Goal: Task Accomplishment & Management: Complete application form

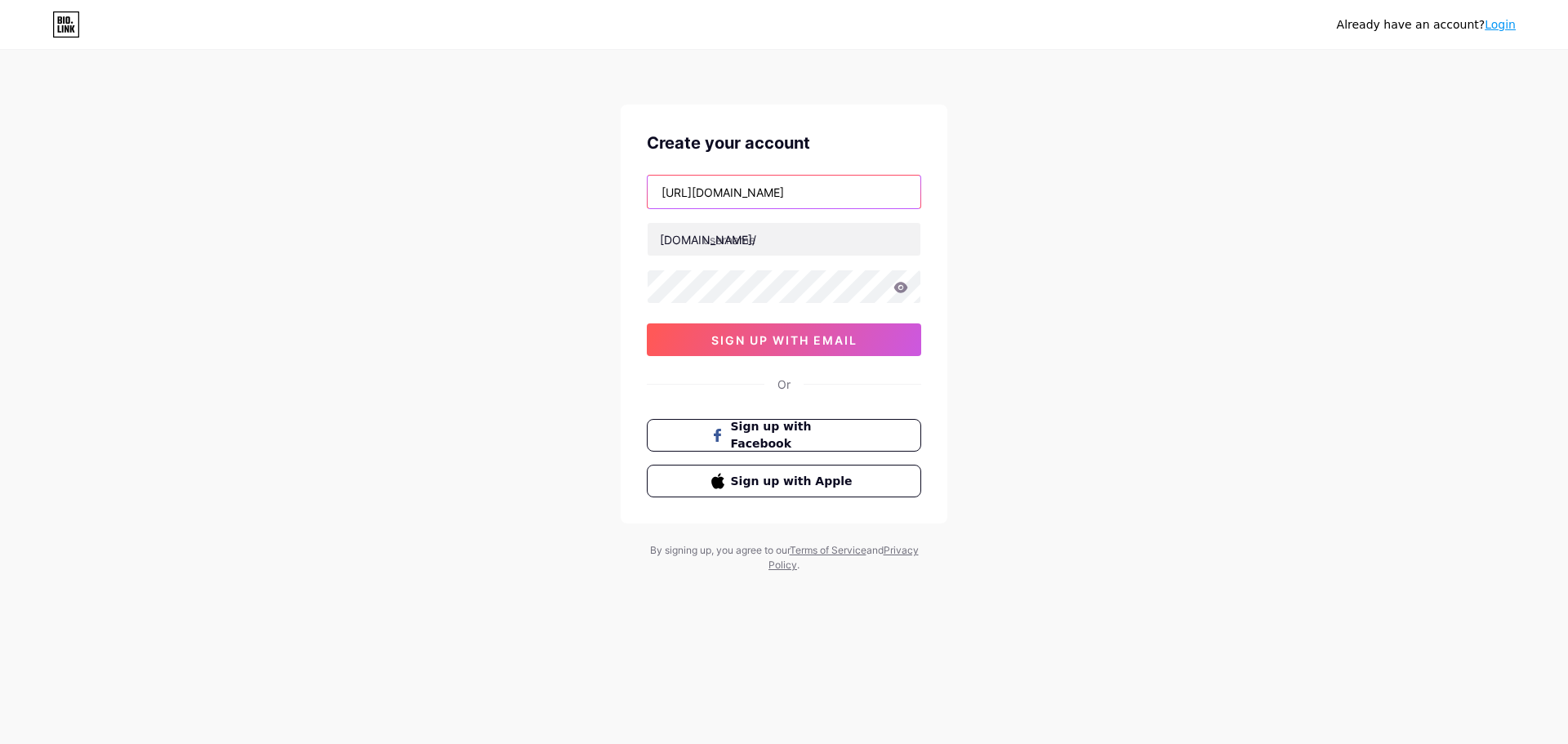
click at [878, 192] on input "[URL][DOMAIN_NAME]" at bounding box center [784, 192] width 273 height 33
type input "[EMAIL_ADDRESS][DOMAIN_NAME]"
click at [839, 243] on input "text" at bounding box center [784, 240] width 273 height 33
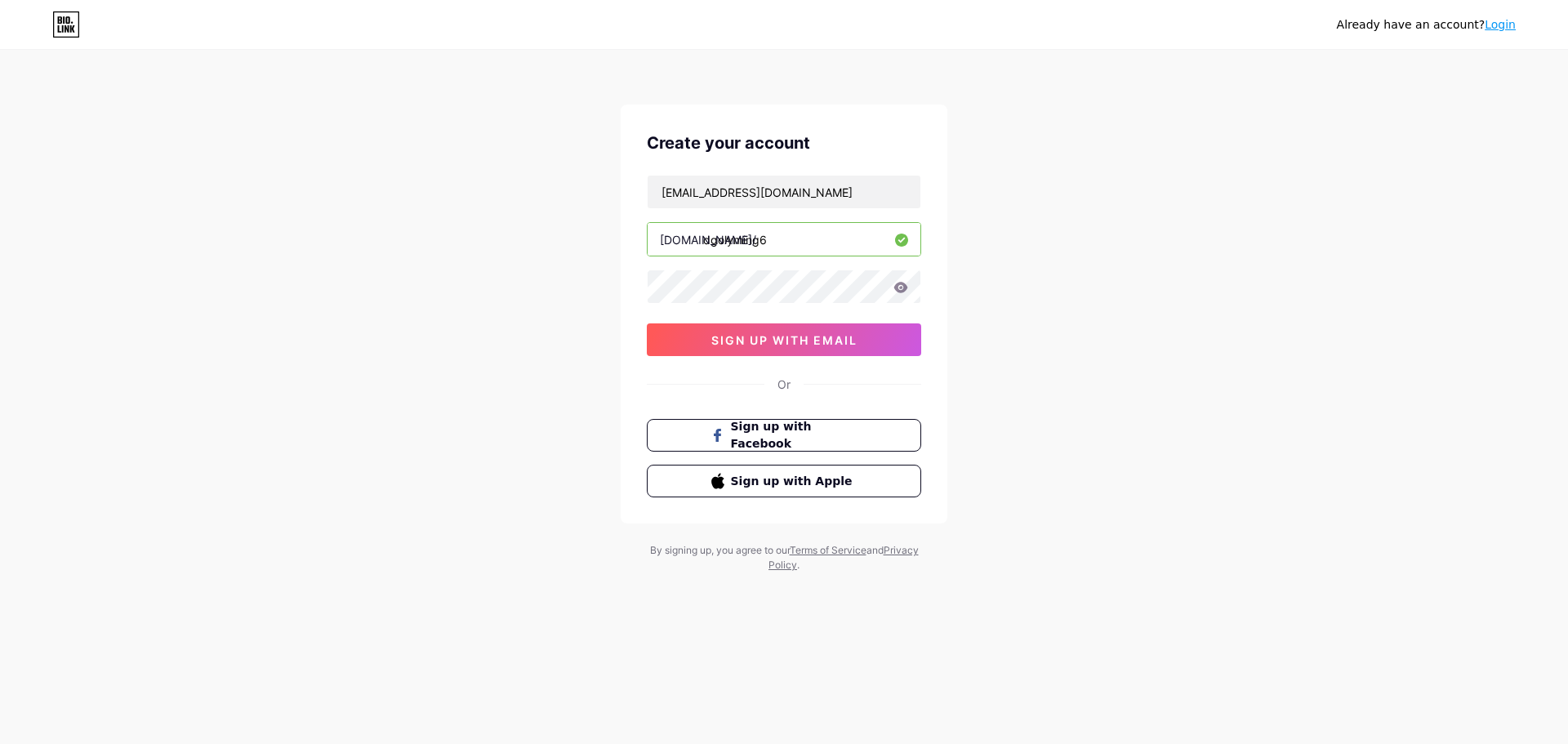
type input "dgolyming6"
click at [901, 285] on icon at bounding box center [900, 288] width 14 height 12
click at [831, 344] on span "sign up with email" at bounding box center [785, 340] width 146 height 13
click at [724, 348] on button "sign up with email" at bounding box center [783, 340] width 274 height 33
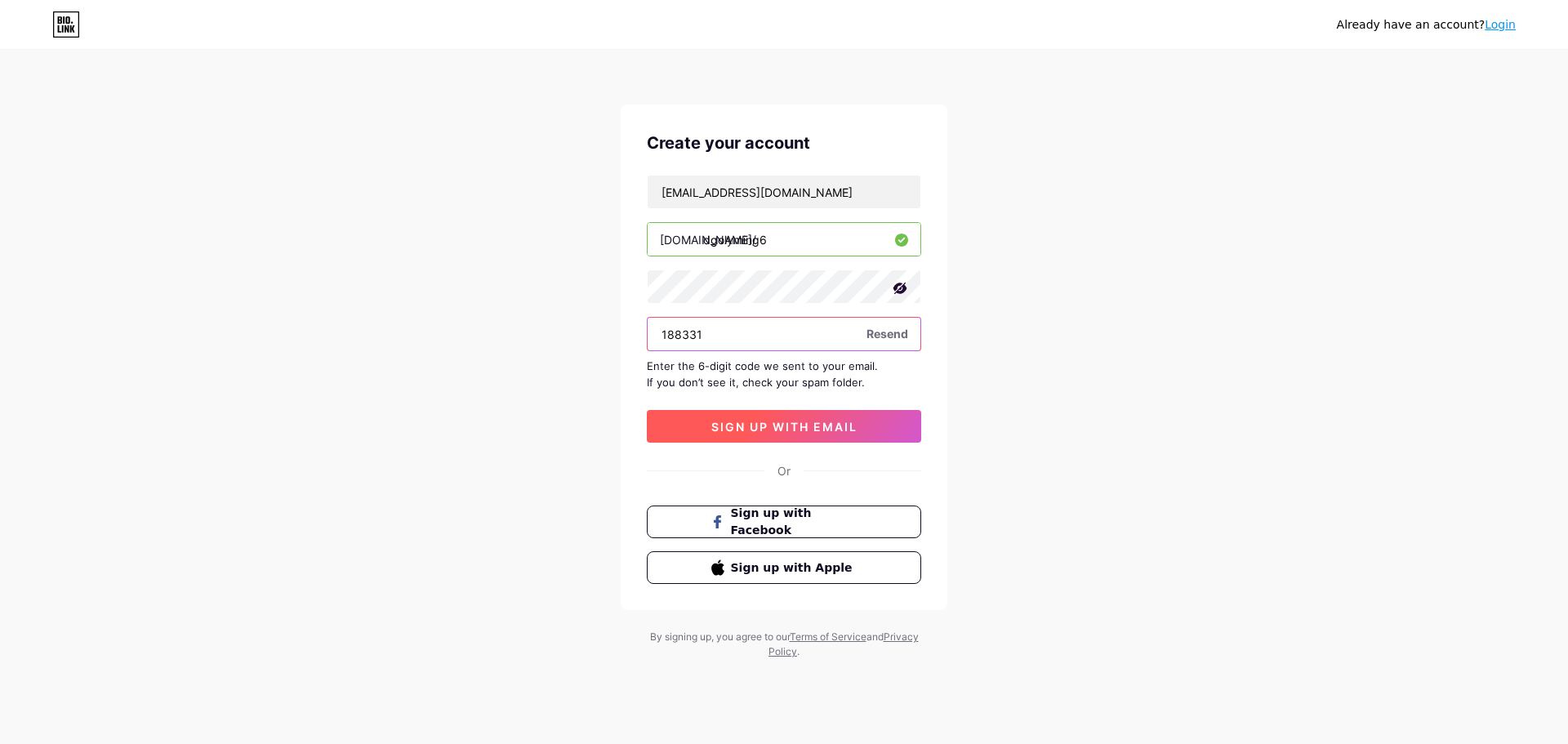
type input "188331"
click at [814, 421] on span "sign up with email" at bounding box center [785, 426] width 146 height 13
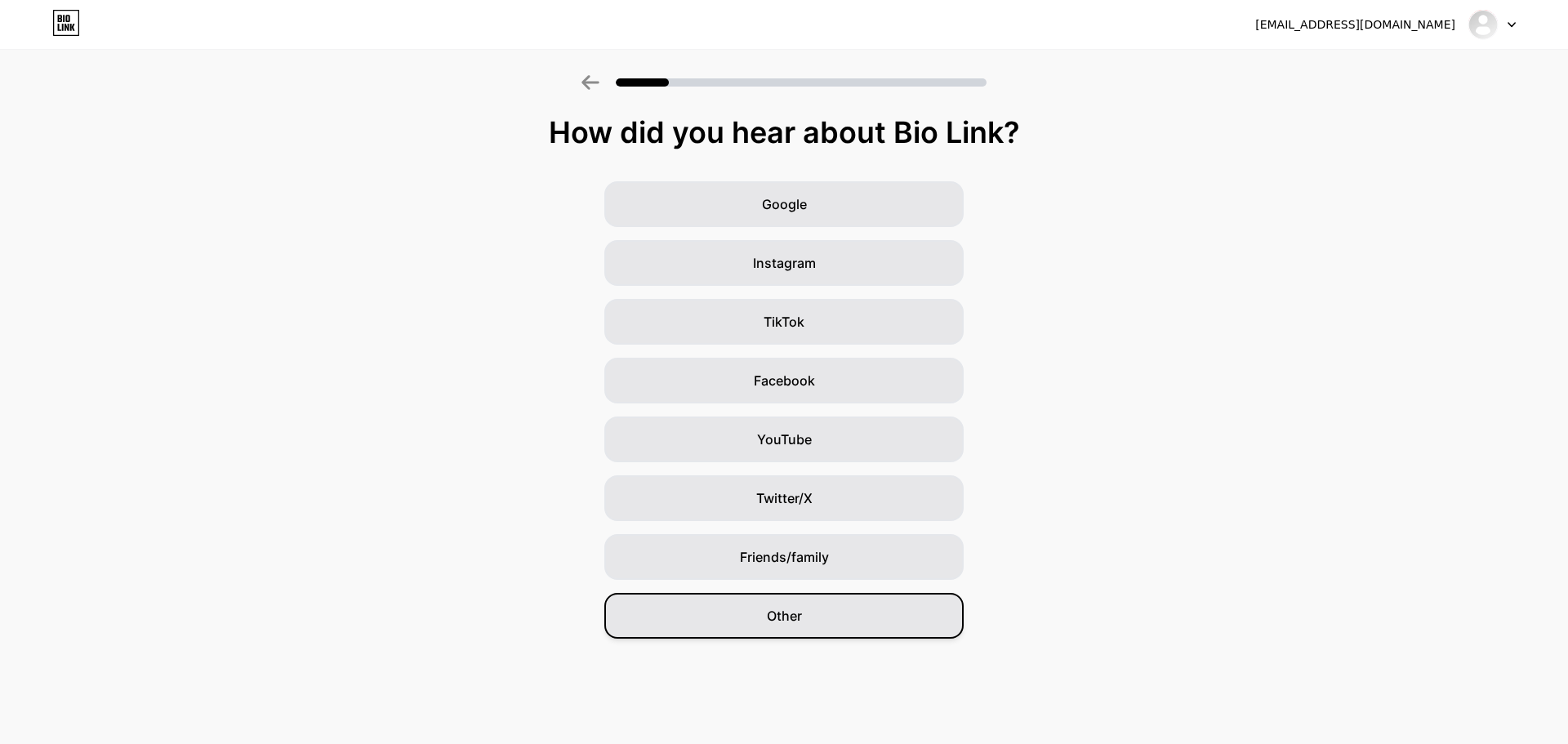
click at [799, 624] on span "Other" at bounding box center [784, 616] width 36 height 19
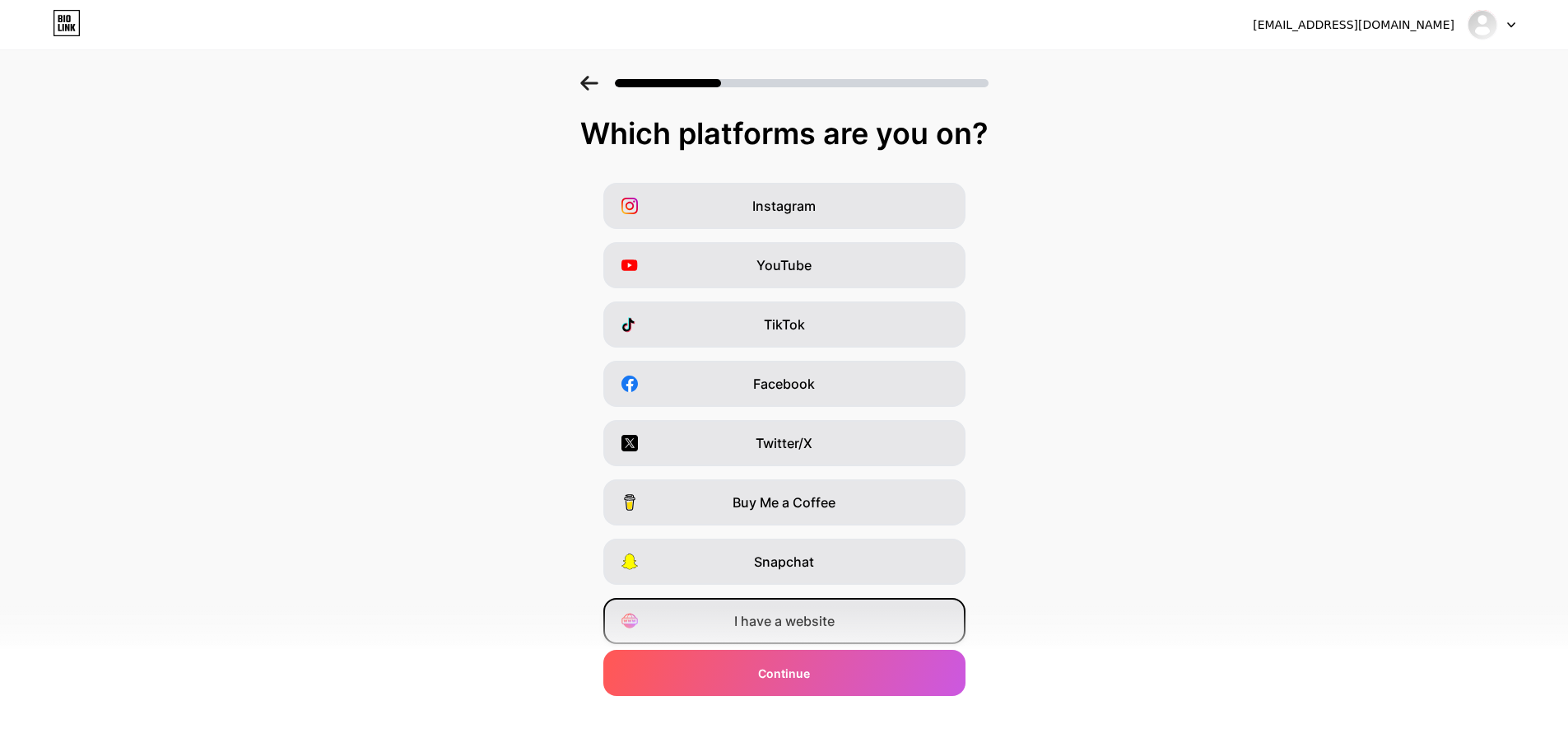
click at [808, 628] on span "I have a website" at bounding box center [784, 621] width 101 height 19
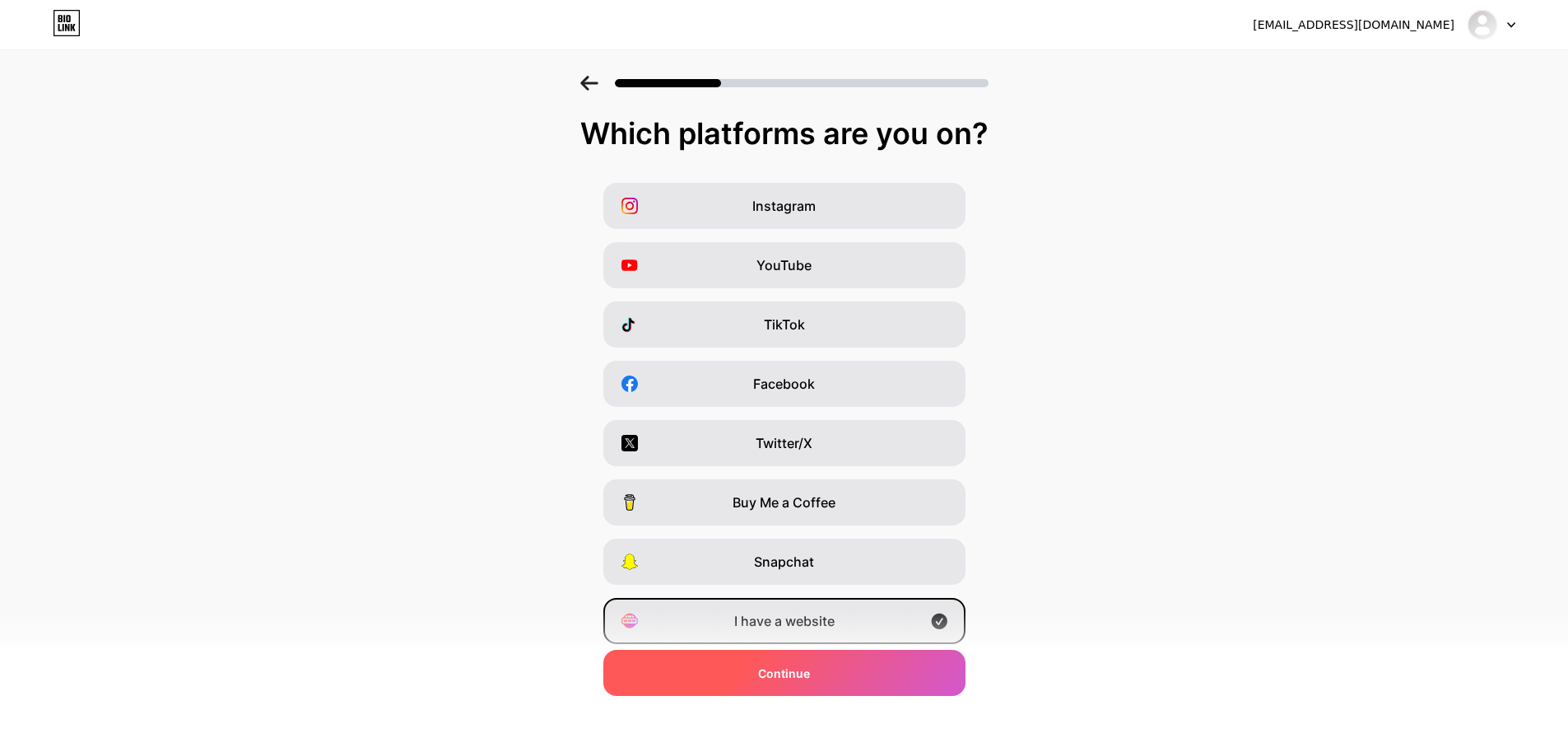
click at [801, 675] on span "Continue" at bounding box center [784, 673] width 51 height 17
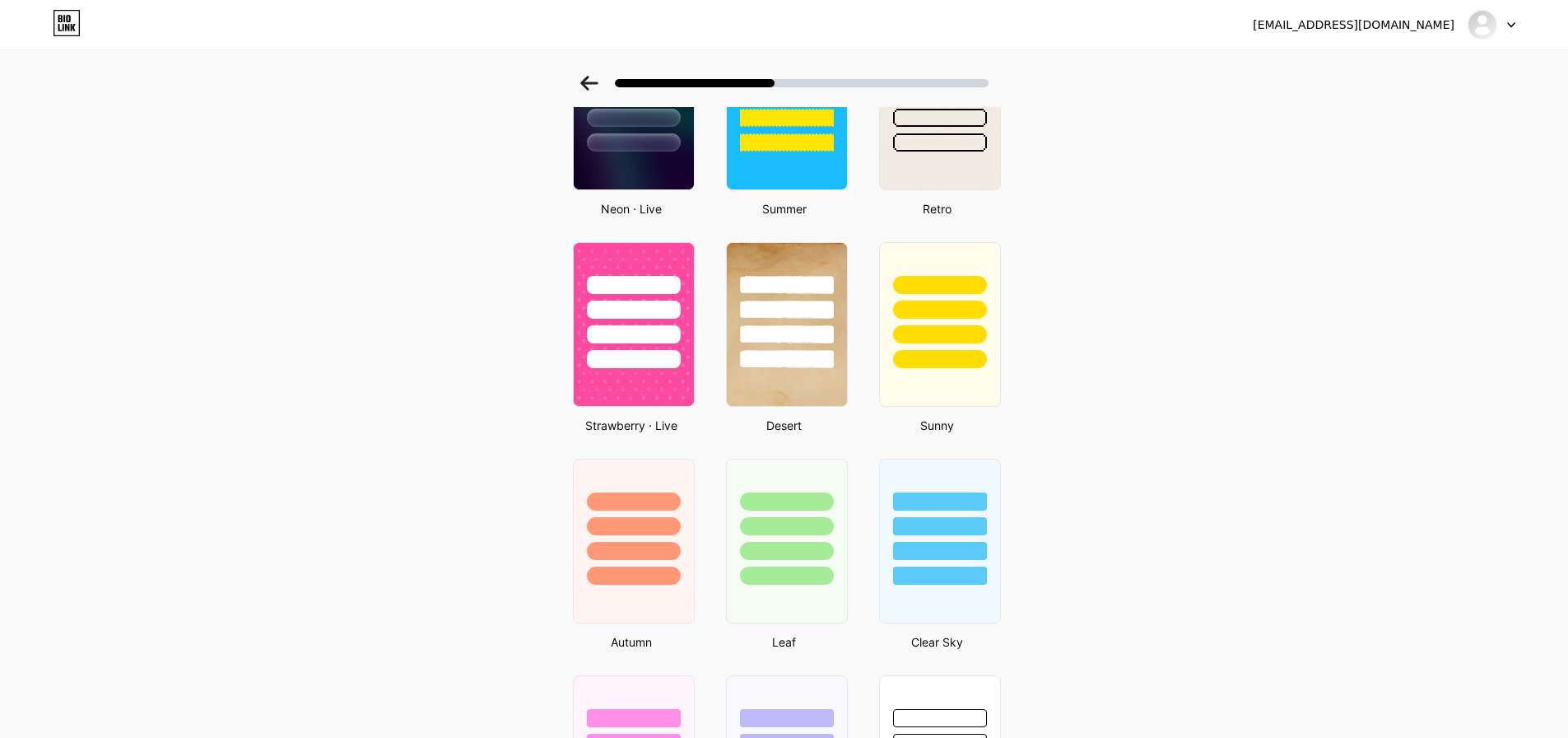
scroll to position [1059, 0]
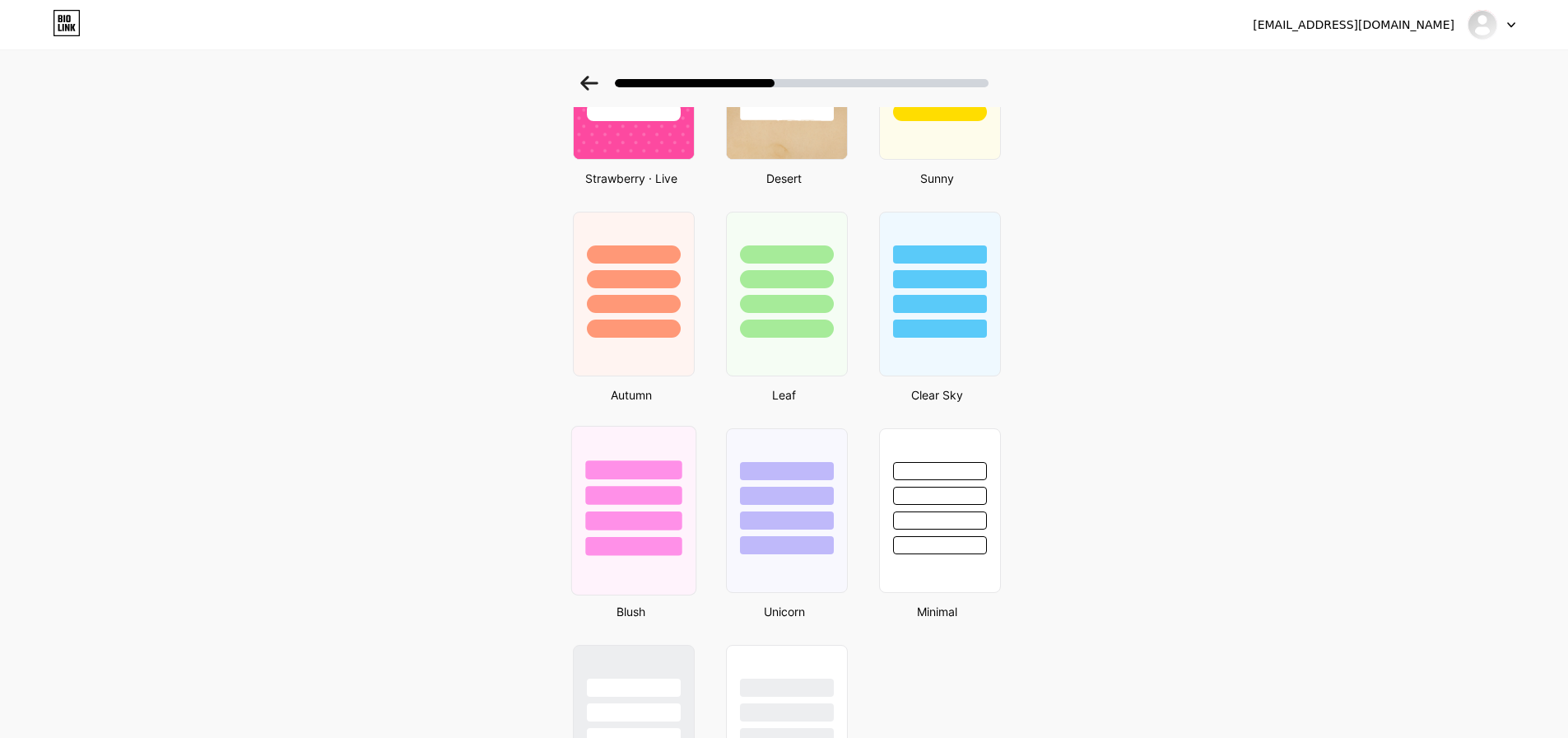
click at [637, 576] on div at bounding box center [632, 510] width 125 height 170
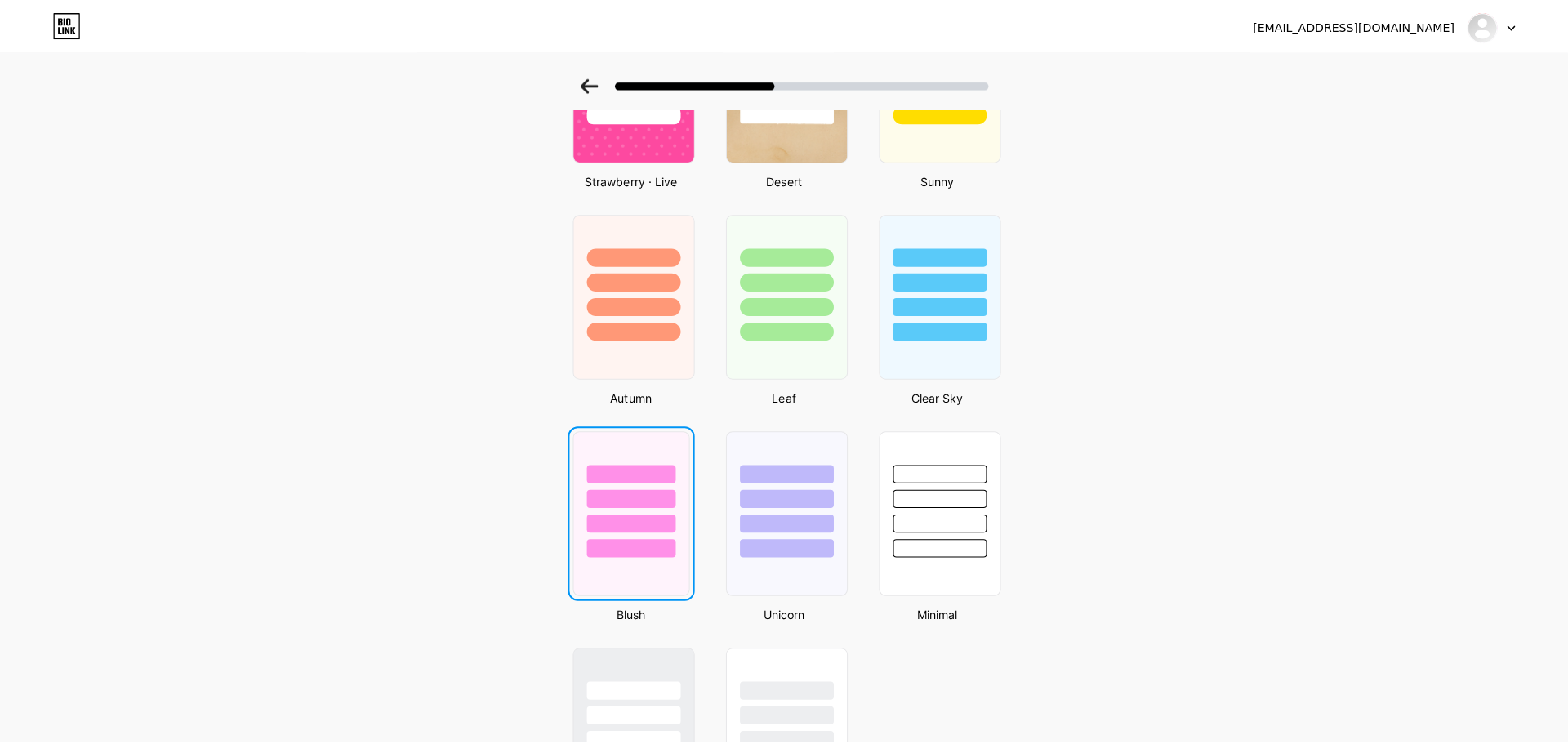
scroll to position [0, 0]
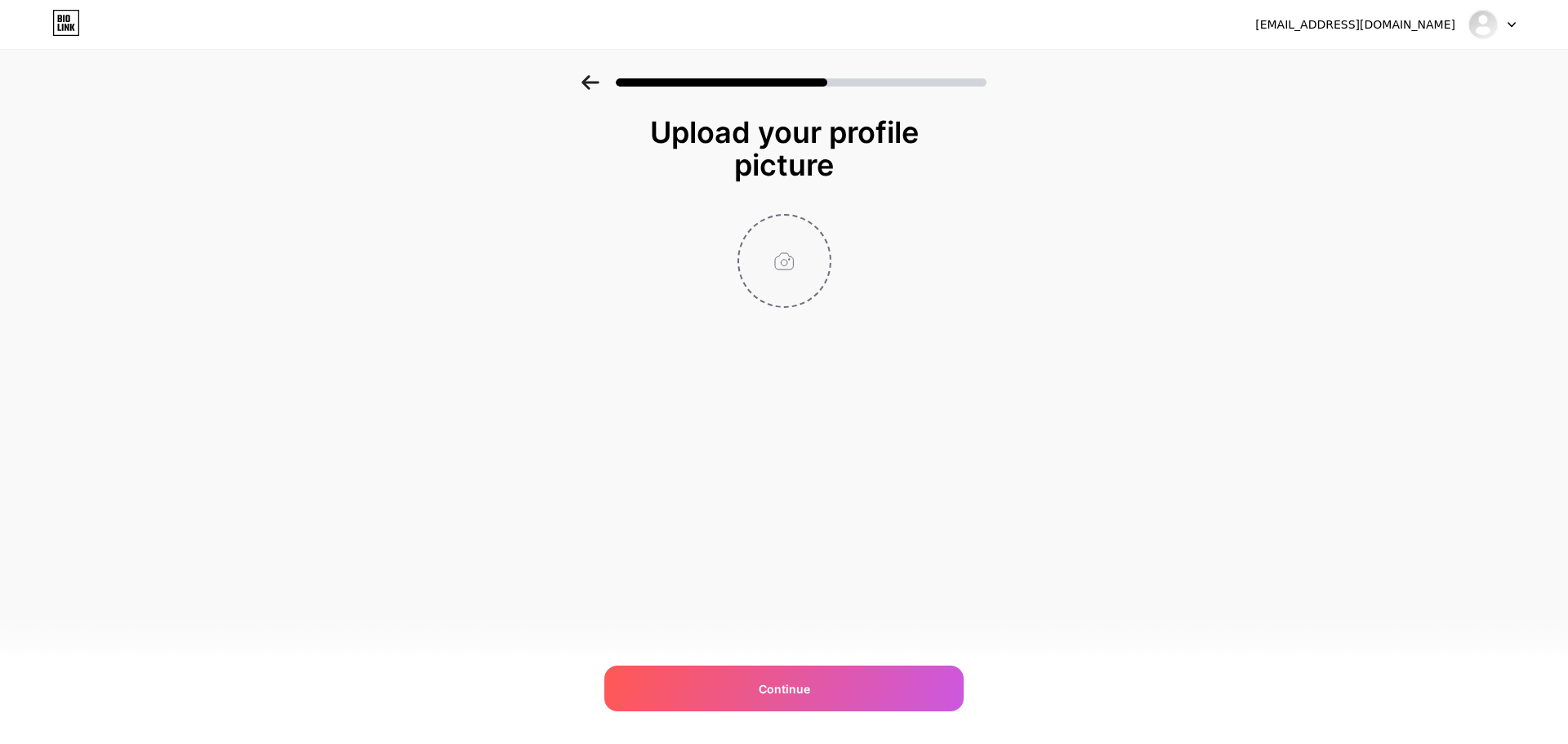
click at [777, 252] on input "file" at bounding box center [784, 261] width 90 height 90
type input "C:\fakepath\olyming6.jpg"
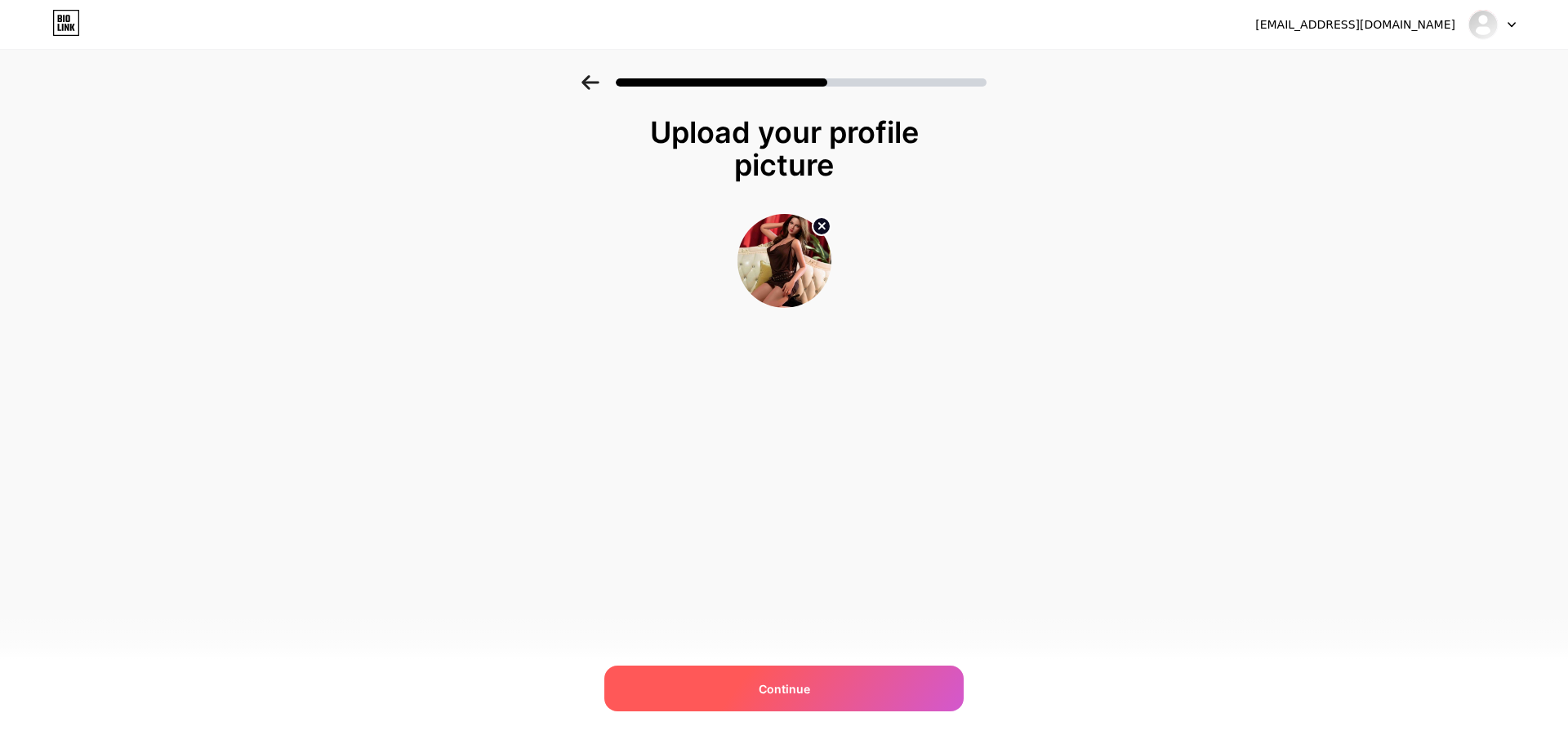
click at [824, 688] on div "Continue" at bounding box center [784, 689] width 360 height 46
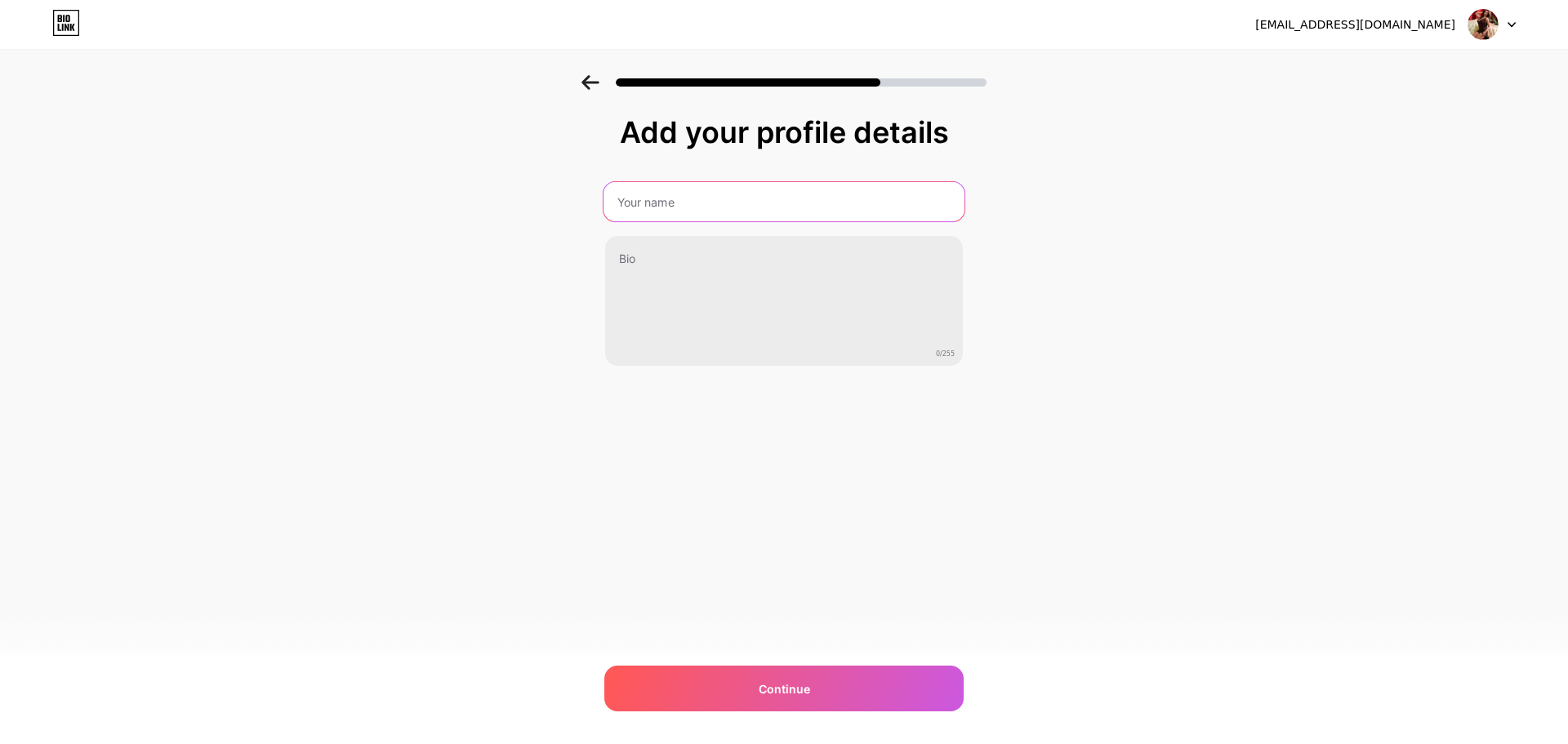
click at [718, 202] on input "text" at bounding box center [783, 201] width 361 height 39
type input "olyming6-DE"
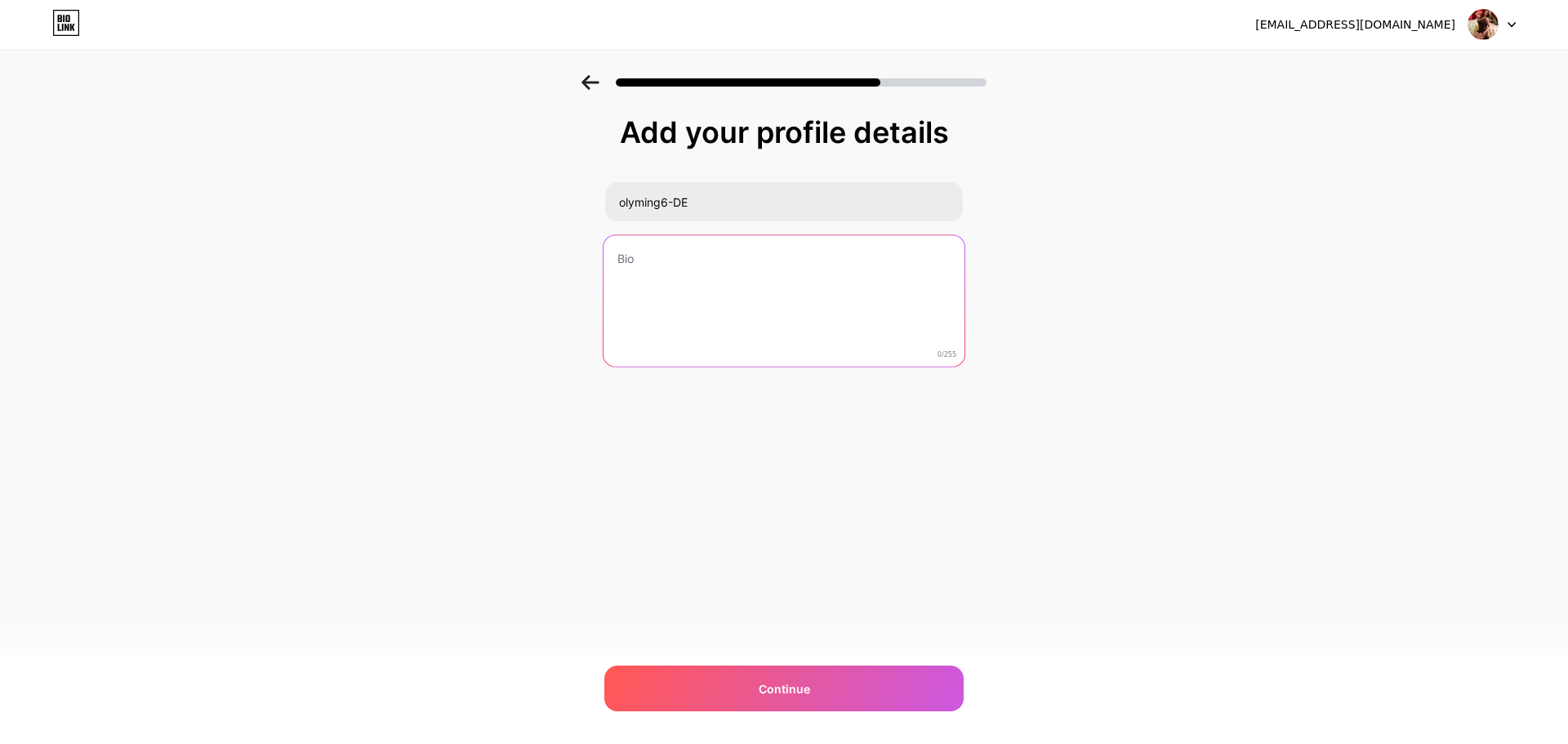
click at [750, 290] on textarea at bounding box center [783, 302] width 361 height 133
click at [810, 303] on textarea at bounding box center [783, 302] width 361 height 133
click at [812, 277] on textarea "We have the largest factory" at bounding box center [783, 302] width 361 height 133
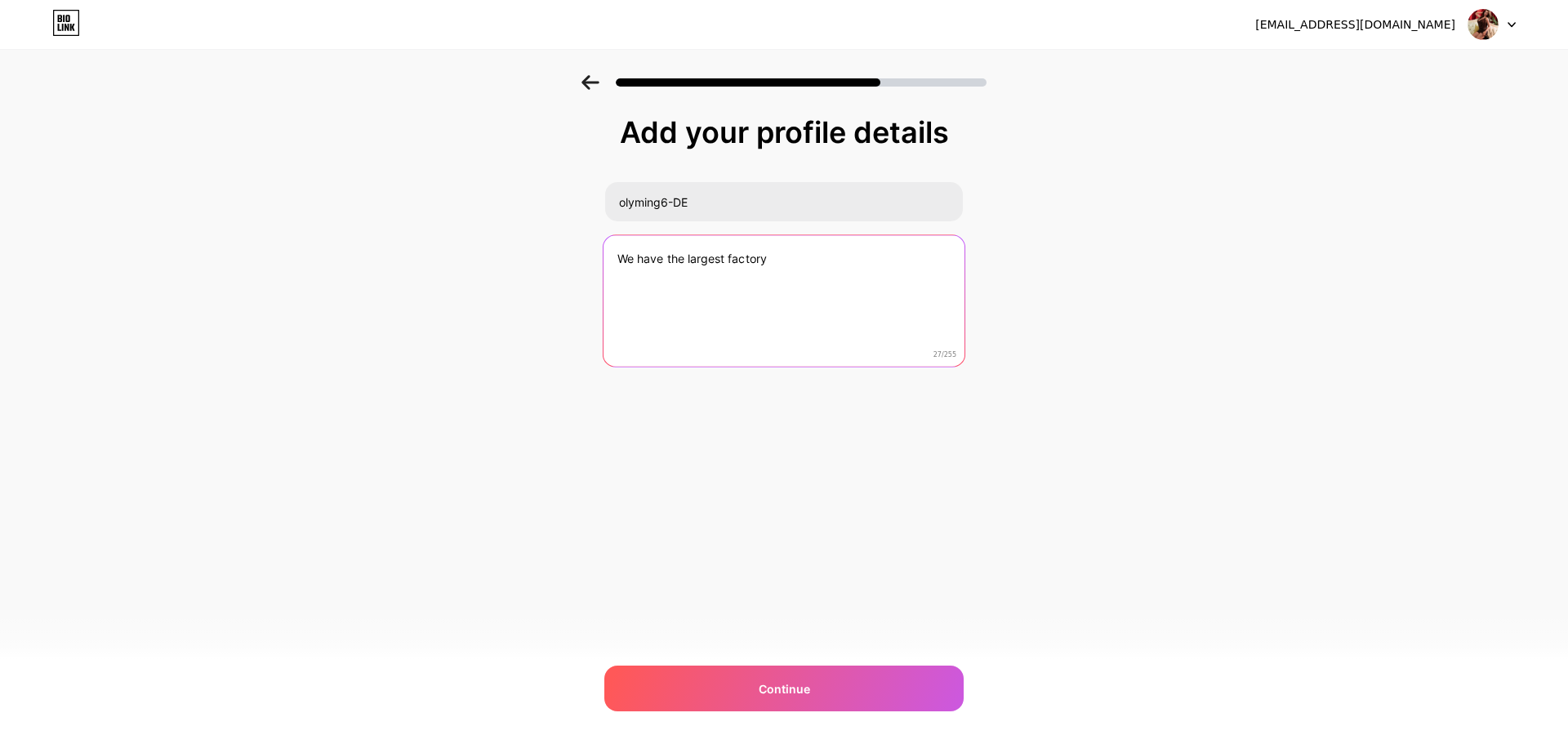
paste textarea "From China’s largest factory comes the finest dolls, ready to be delivered to y…"
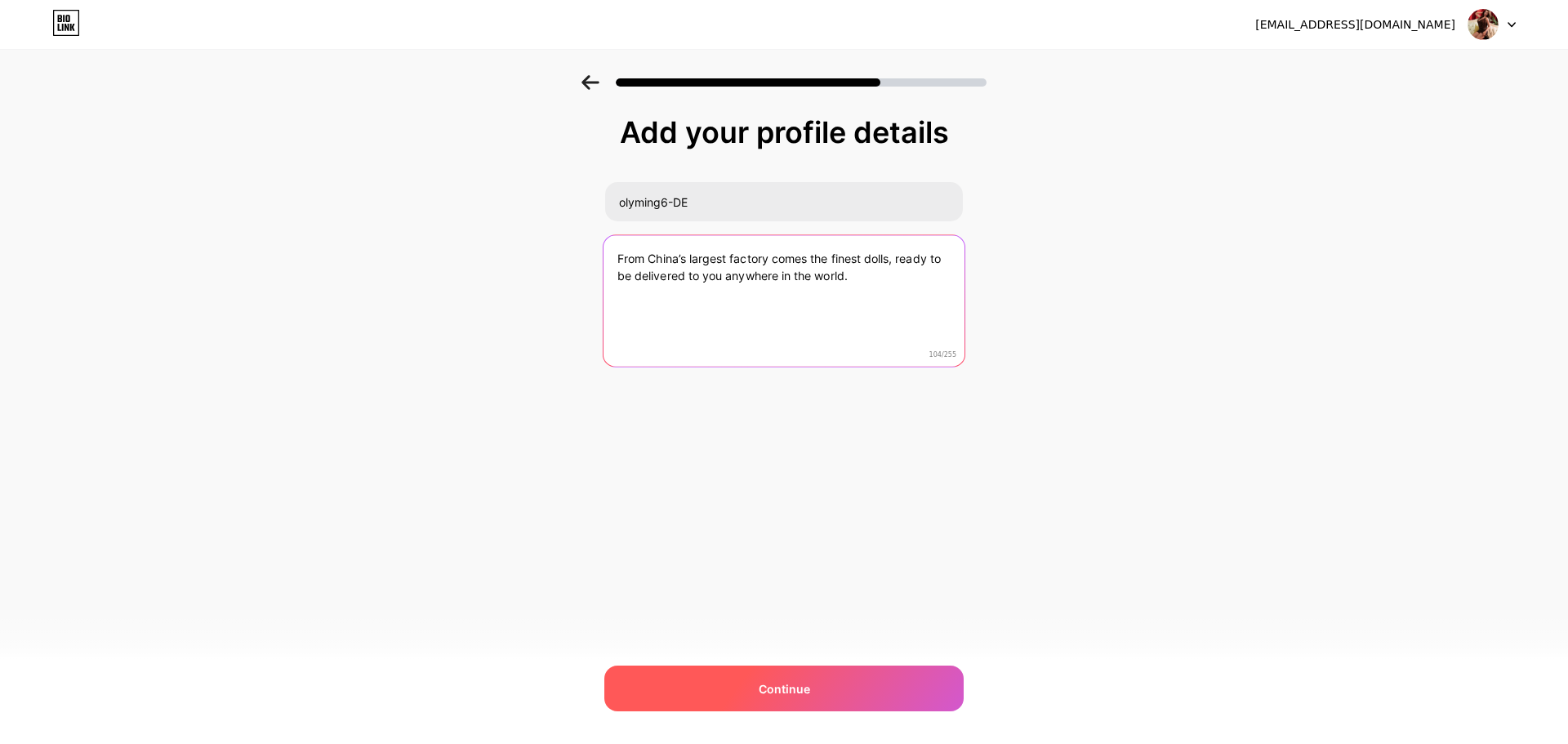
type textarea "From China’s largest factory comes the finest dolls, ready to be delivered to y…"
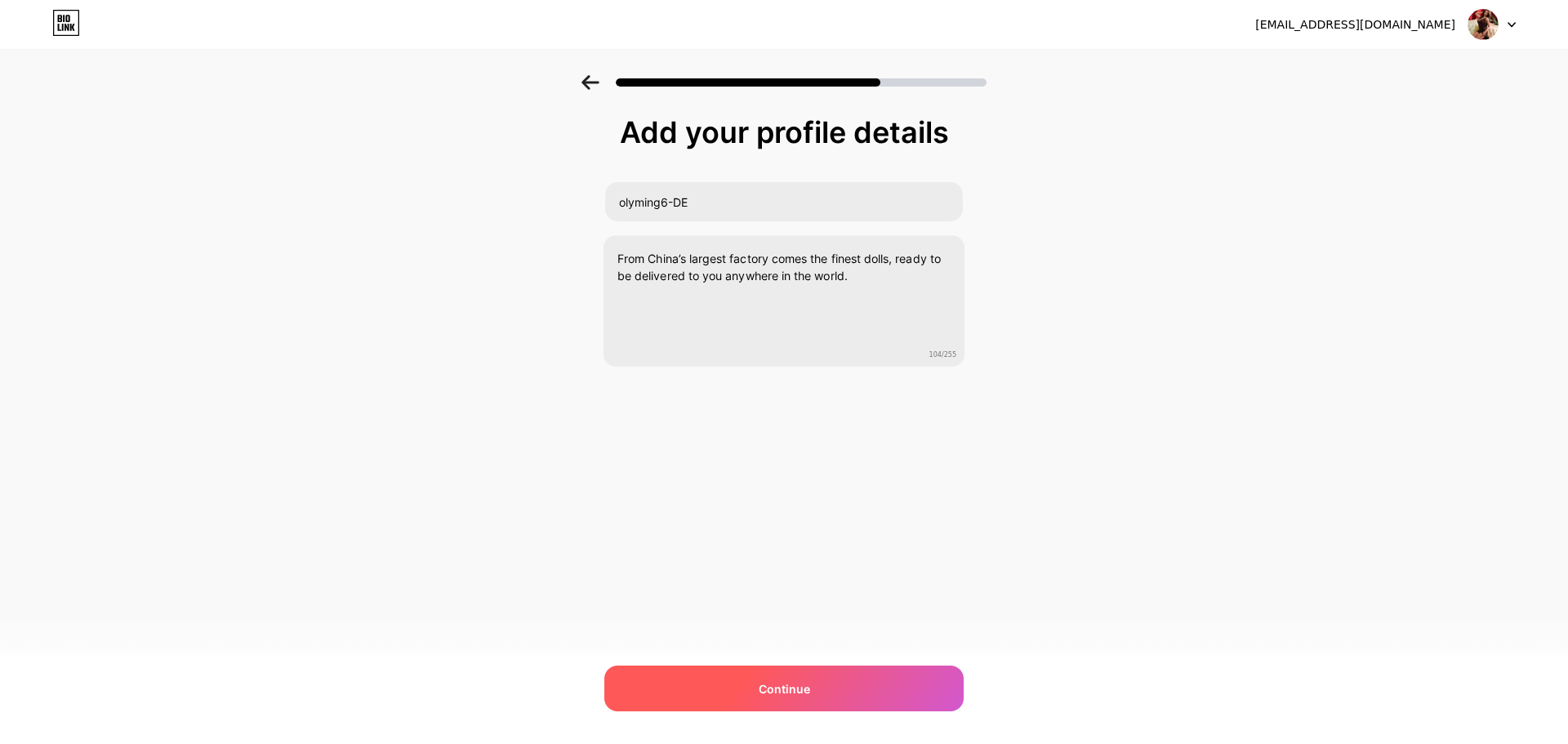
click at [827, 693] on div "Continue" at bounding box center [784, 689] width 360 height 46
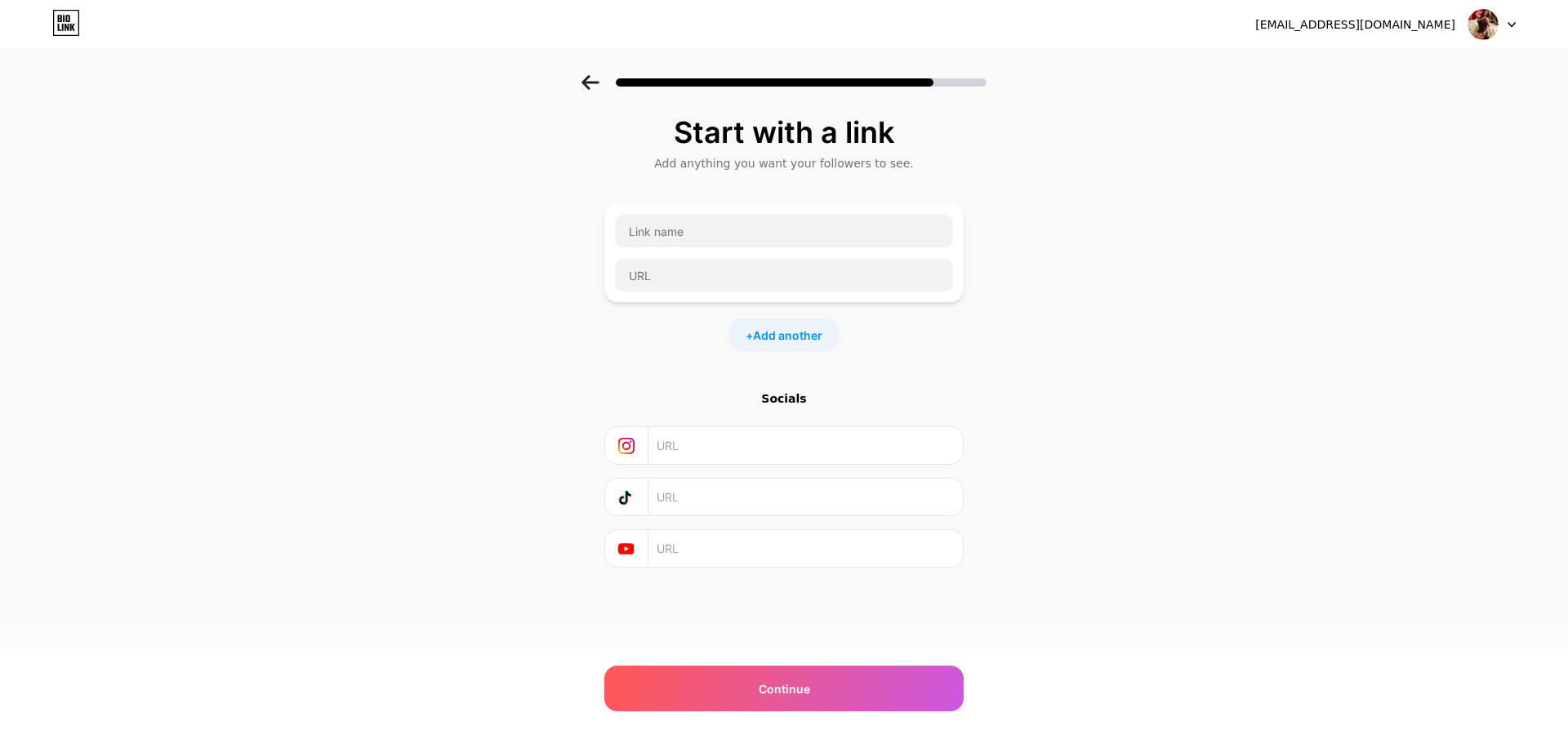
click at [830, 452] on input "text" at bounding box center [805, 446] width 296 height 37
click at [822, 504] on input "text" at bounding box center [805, 498] width 296 height 37
type input "t"
type input "[DOMAIN_NAME][URL]"
click at [812, 230] on input "text" at bounding box center [784, 231] width 339 height 33
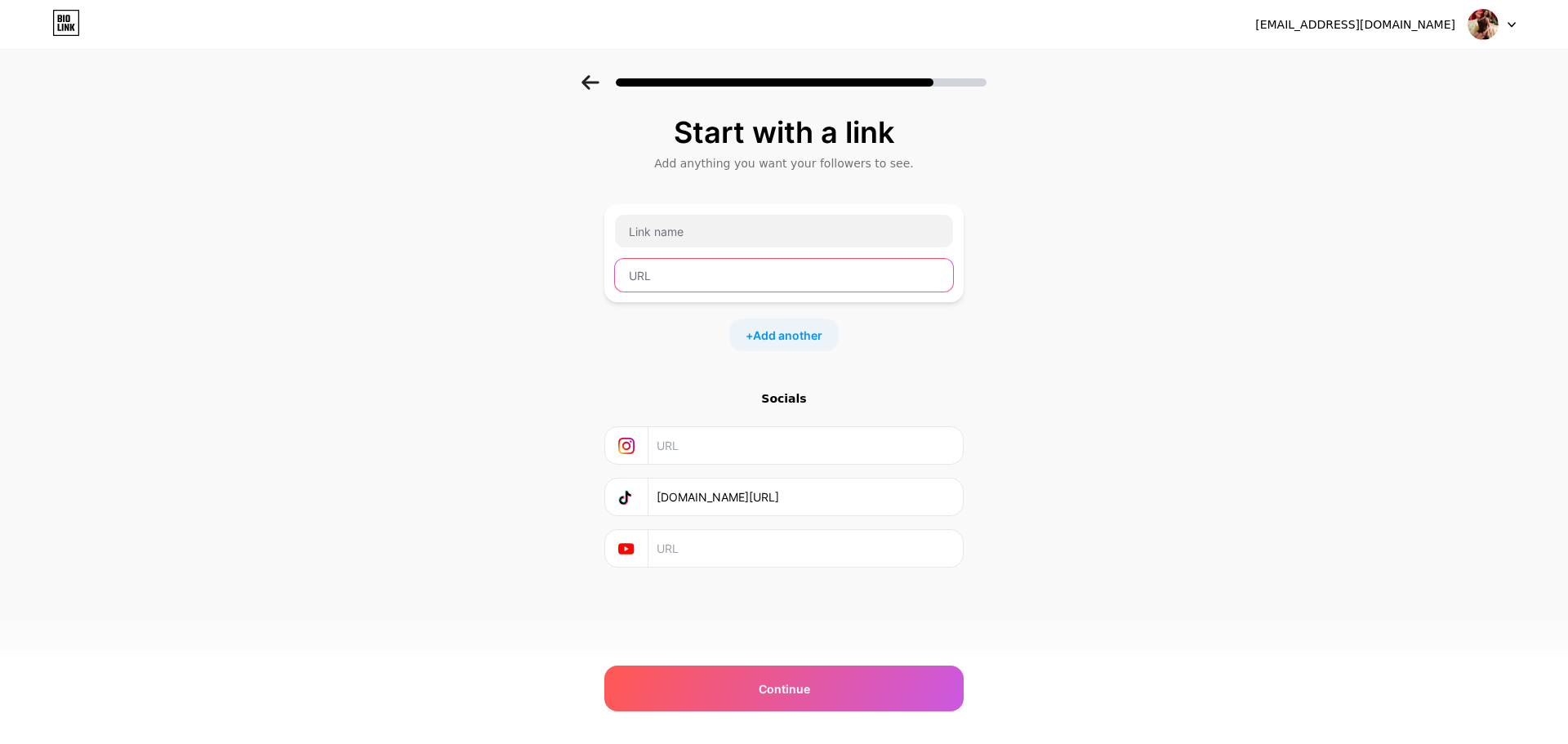
click at [754, 284] on input "text" at bounding box center [784, 275] width 339 height 33
paste input "[URL][DOMAIN_NAME]"
type input "[URL][DOMAIN_NAME]"
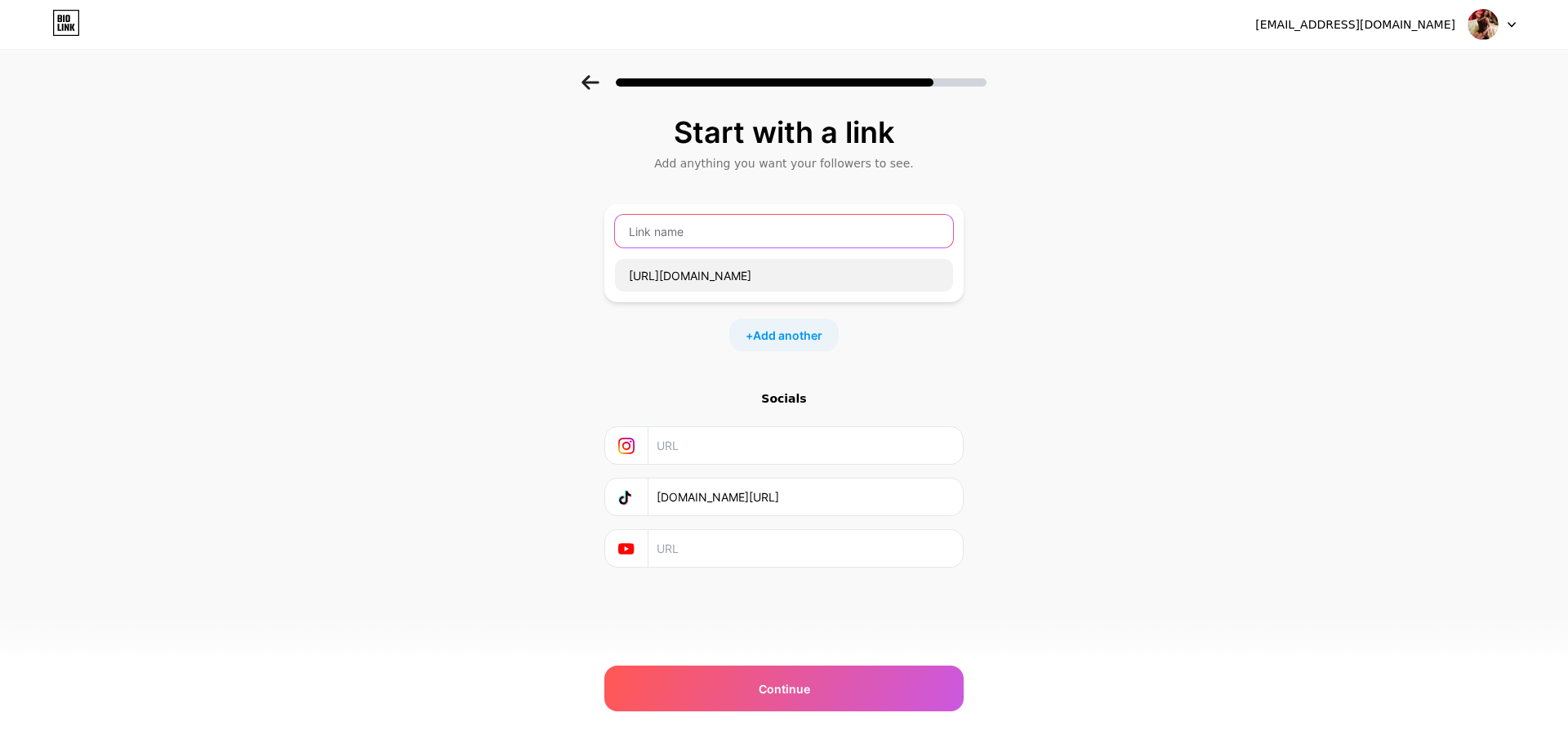
click at [697, 236] on input "text" at bounding box center [784, 231] width 339 height 33
type input "WhatsApp"
click at [787, 340] on span "Add another" at bounding box center [788, 336] width 69 height 17
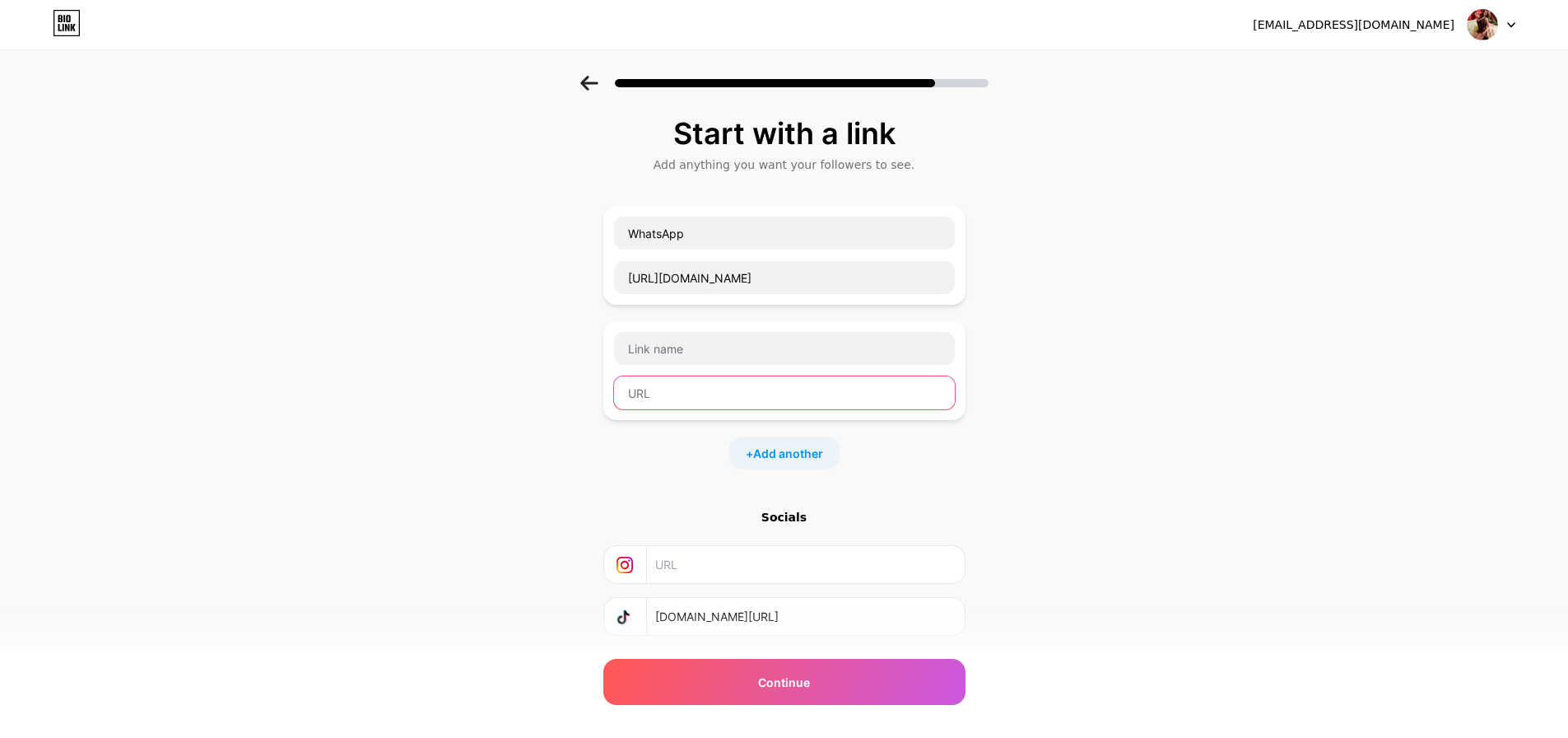
paste input "[URL][DOMAIN_NAME]"
type input "[URL][DOMAIN_NAME]"
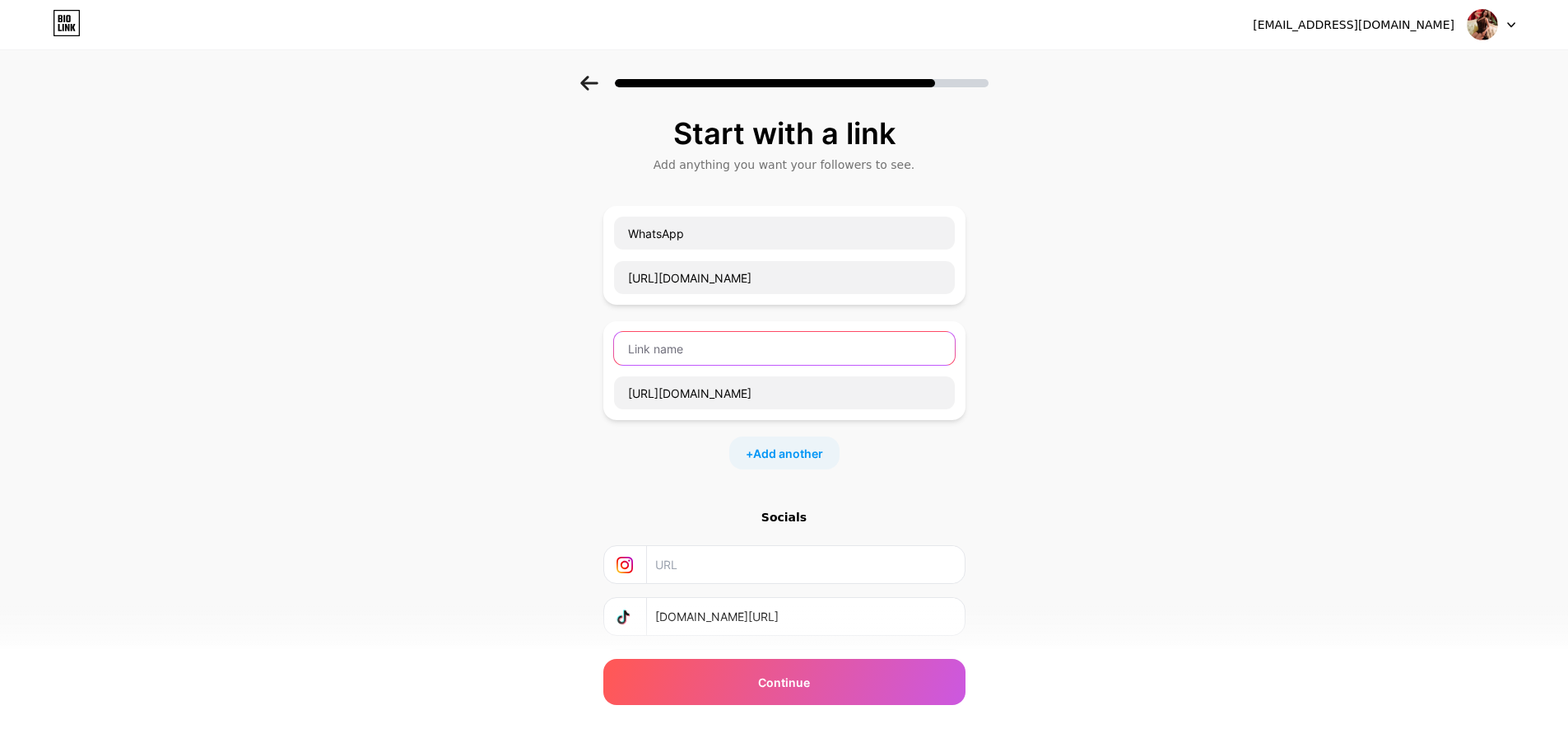
click at [718, 361] on input "text" at bounding box center [784, 348] width 341 height 33
type input "Our website!"
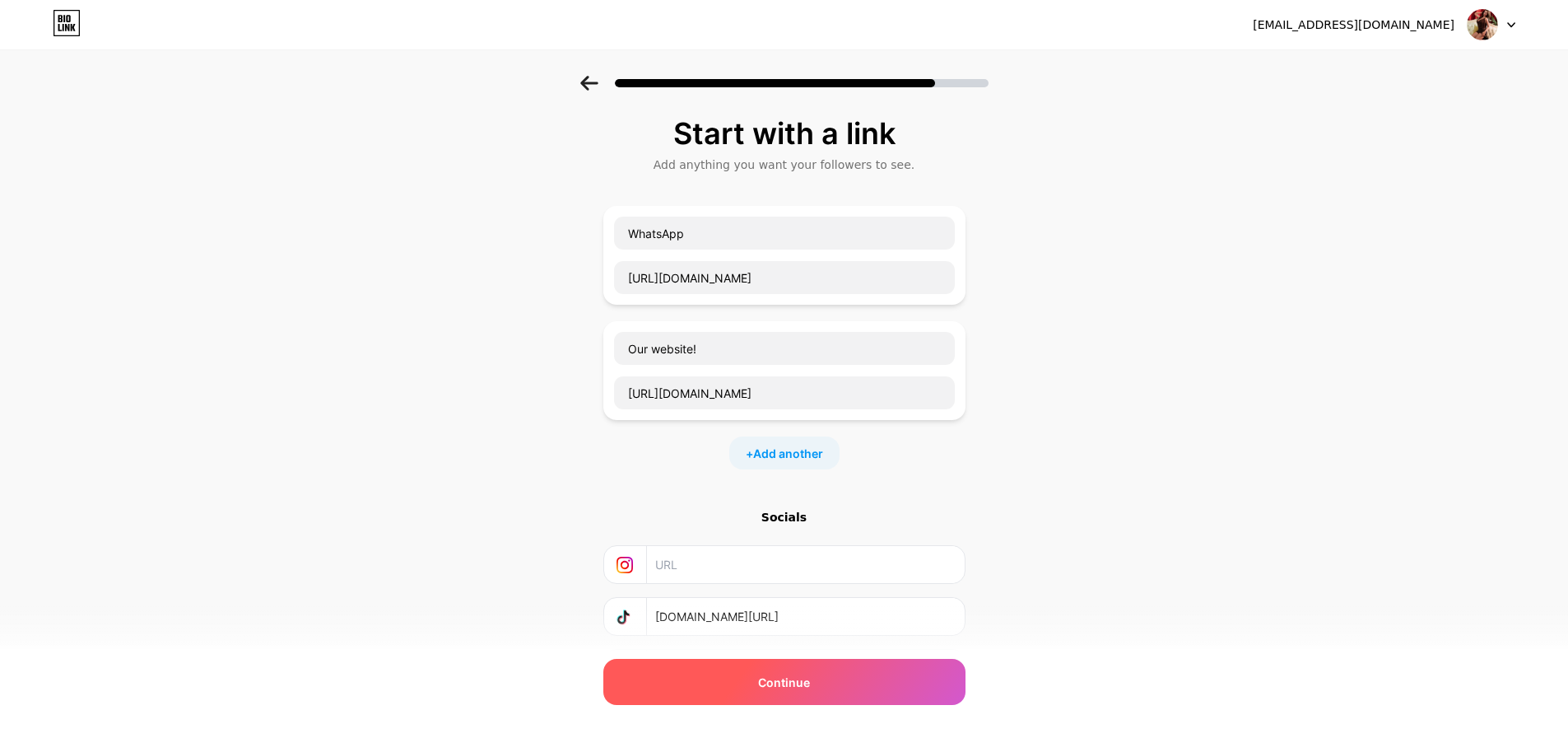
click at [786, 685] on span "Continue" at bounding box center [784, 683] width 51 height 17
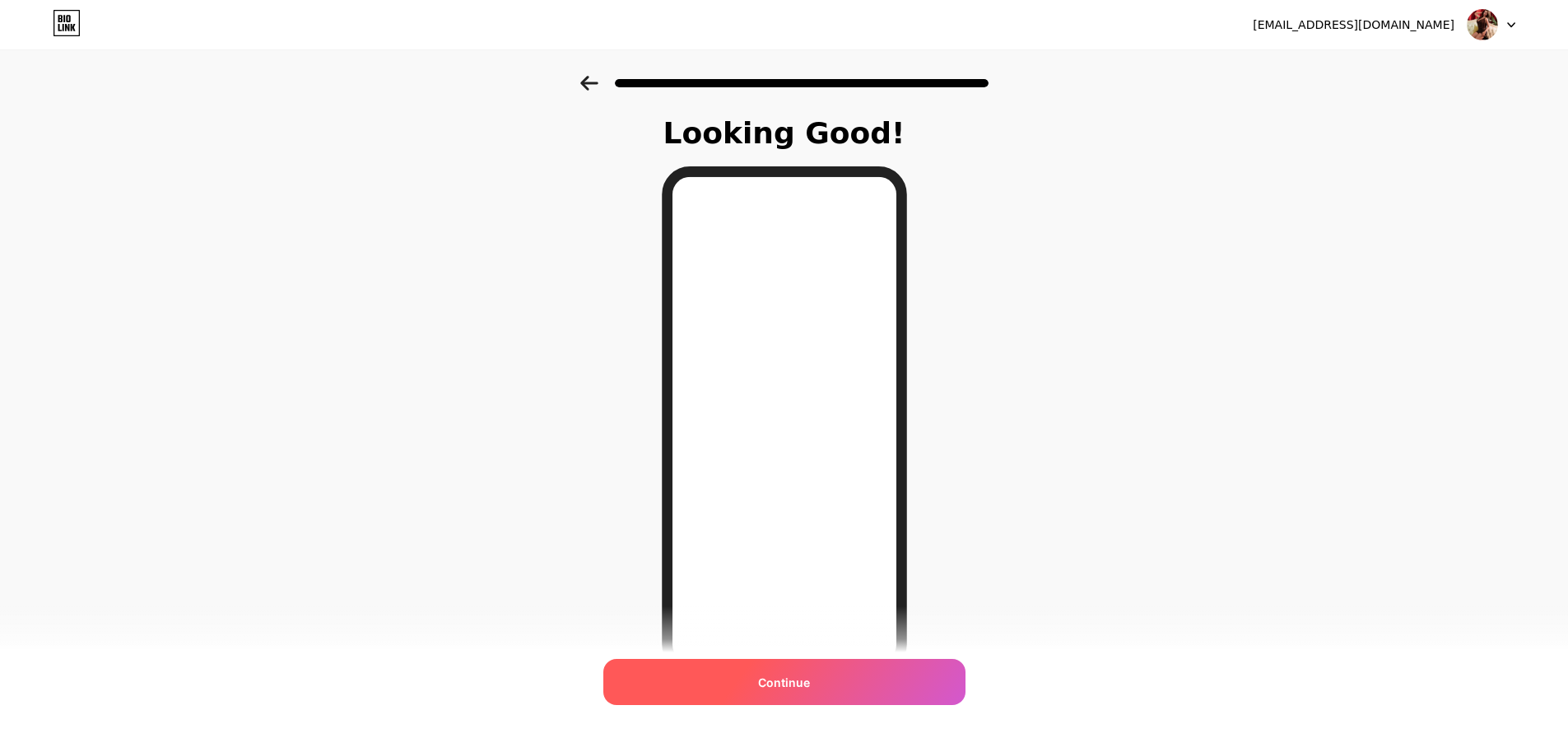
click at [816, 679] on div "Continue" at bounding box center [784, 682] width 363 height 47
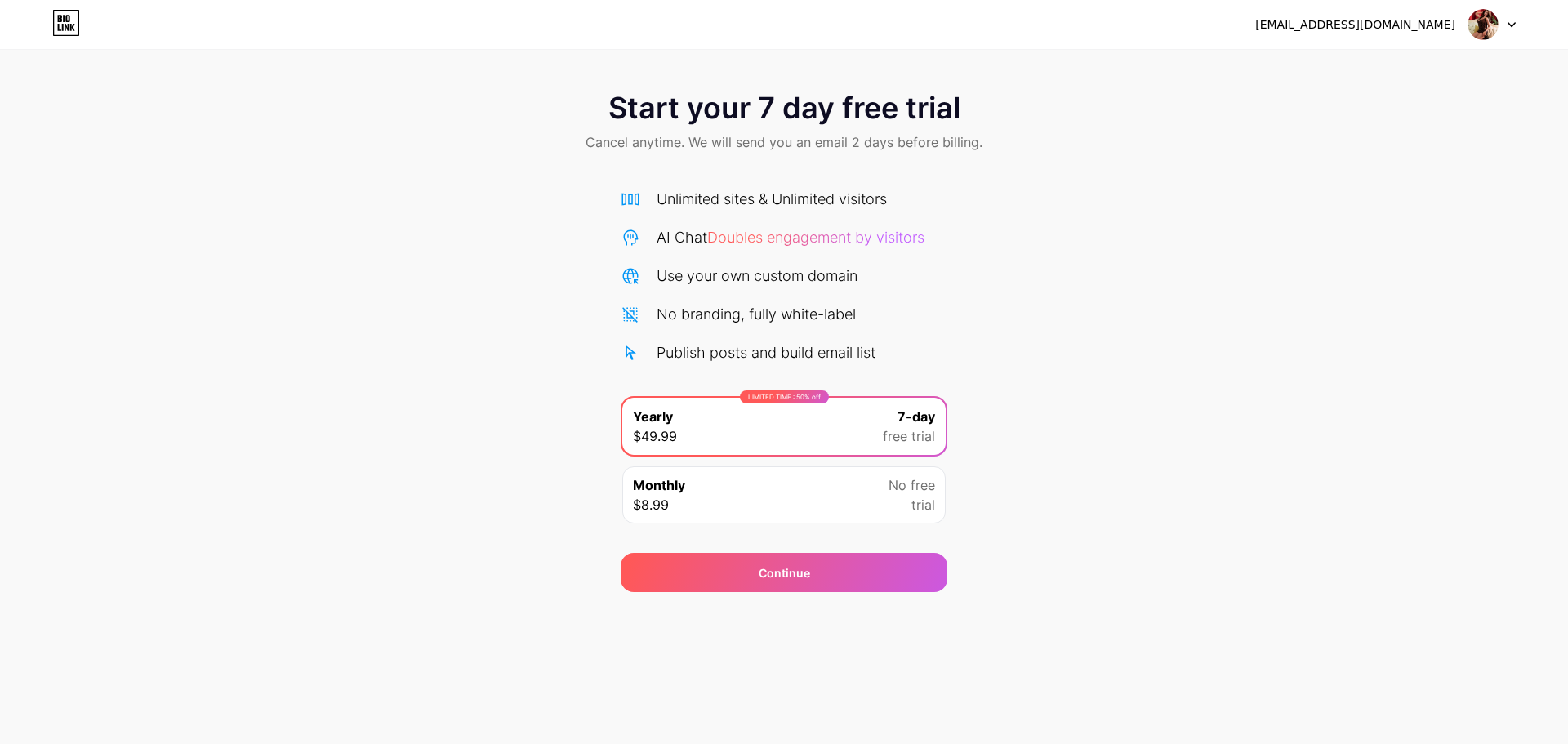
click at [68, 28] on icon at bounding box center [66, 28] width 4 height 8
click at [1429, 24] on div "[EMAIL_ADDRESS][DOMAIN_NAME]" at bounding box center [1355, 25] width 200 height 17
click at [1479, 26] on img at bounding box center [1483, 24] width 31 height 31
click at [1529, 21] on div "[EMAIL_ADDRESS][DOMAIN_NAME] Logout" at bounding box center [784, 24] width 1568 height 30
click at [1517, 26] on div "[EMAIL_ADDRESS][DOMAIN_NAME] Logout" at bounding box center [784, 24] width 1568 height 30
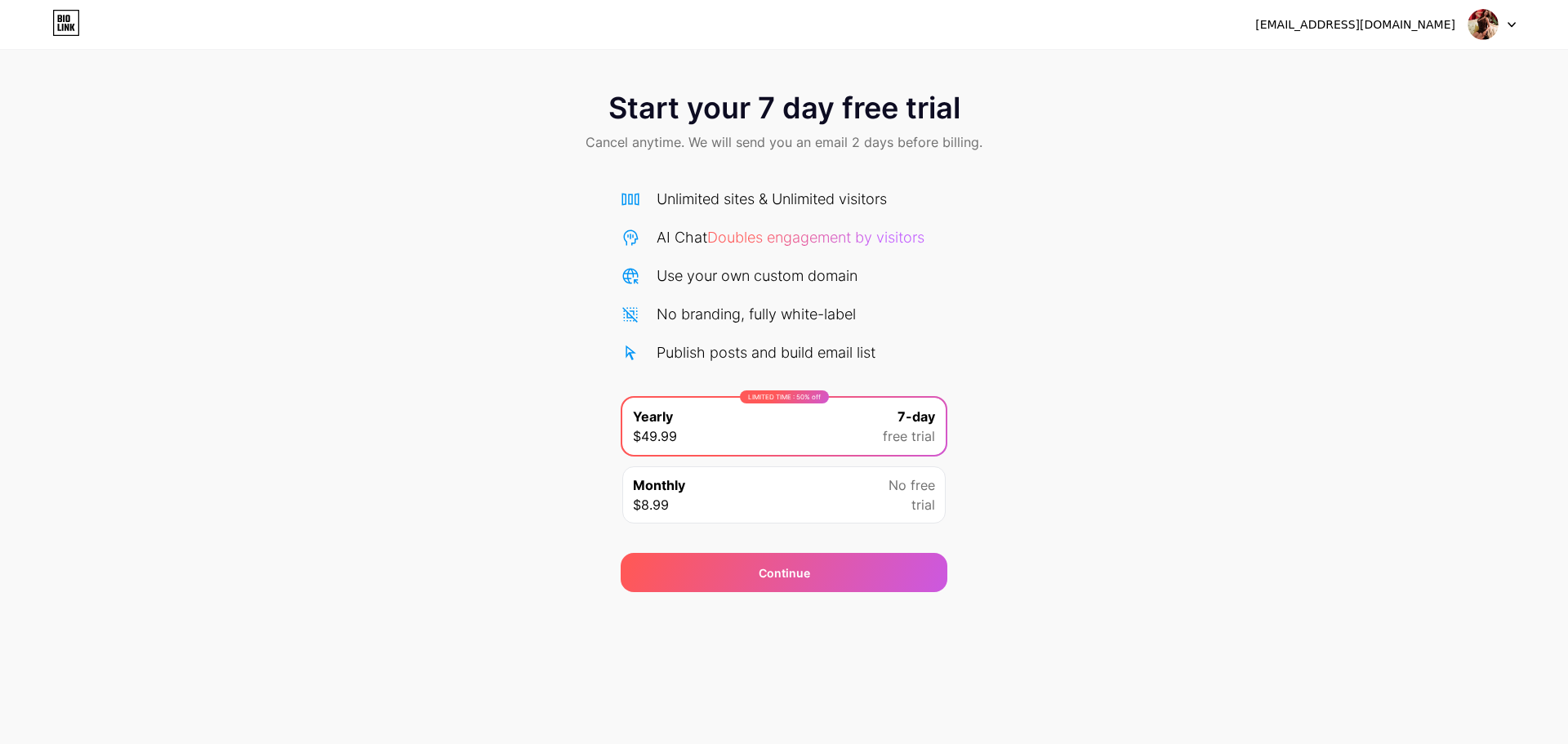
click at [1506, 29] on div at bounding box center [1492, 24] width 47 height 30
click at [1372, 26] on div "[EMAIL_ADDRESS][DOMAIN_NAME]" at bounding box center [1355, 25] width 200 height 17
click at [55, 36] on link at bounding box center [65, 24] width 28 height 30
click at [853, 577] on div "Continue" at bounding box center [784, 573] width 327 height 39
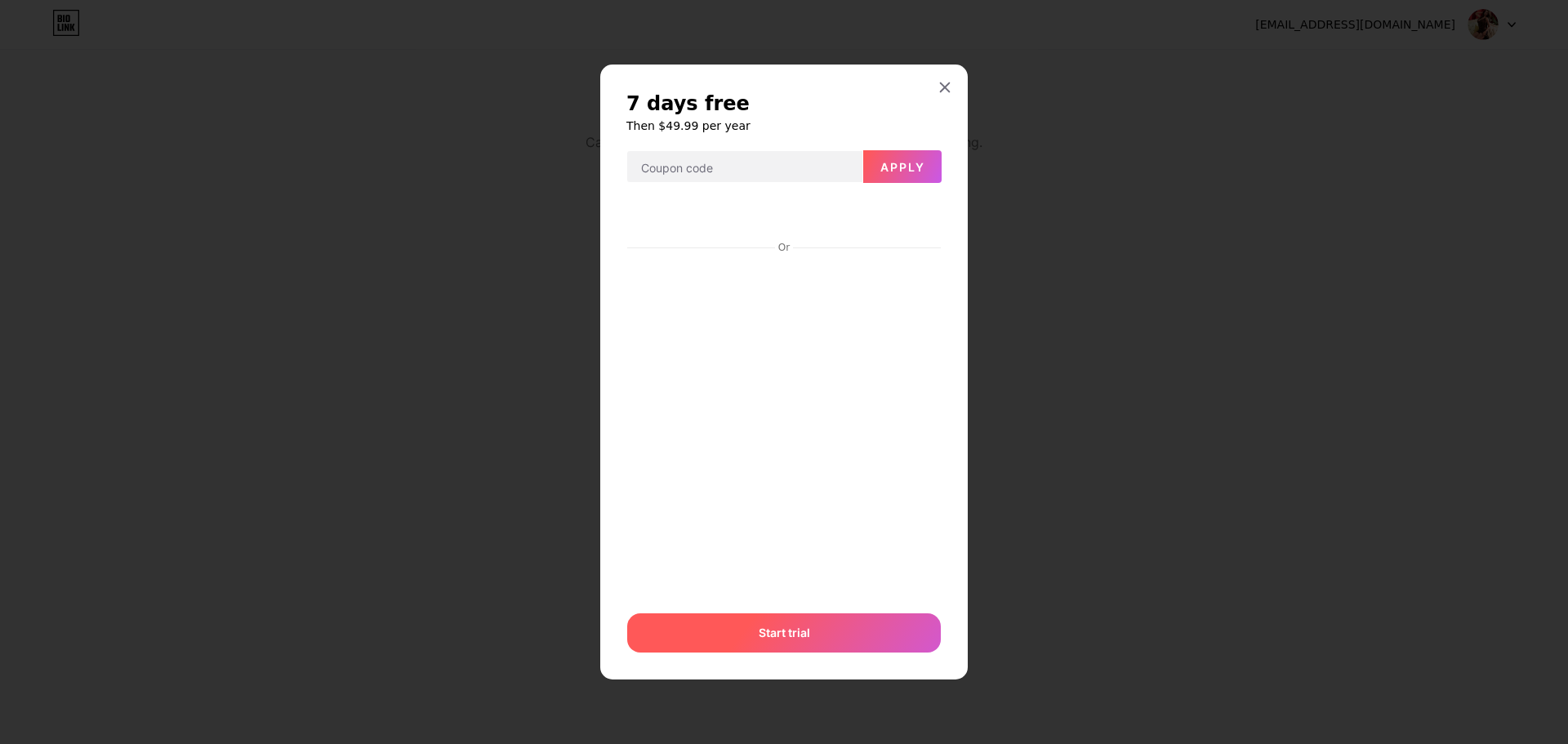
click at [804, 624] on div "Start trial" at bounding box center [784, 633] width 314 height 39
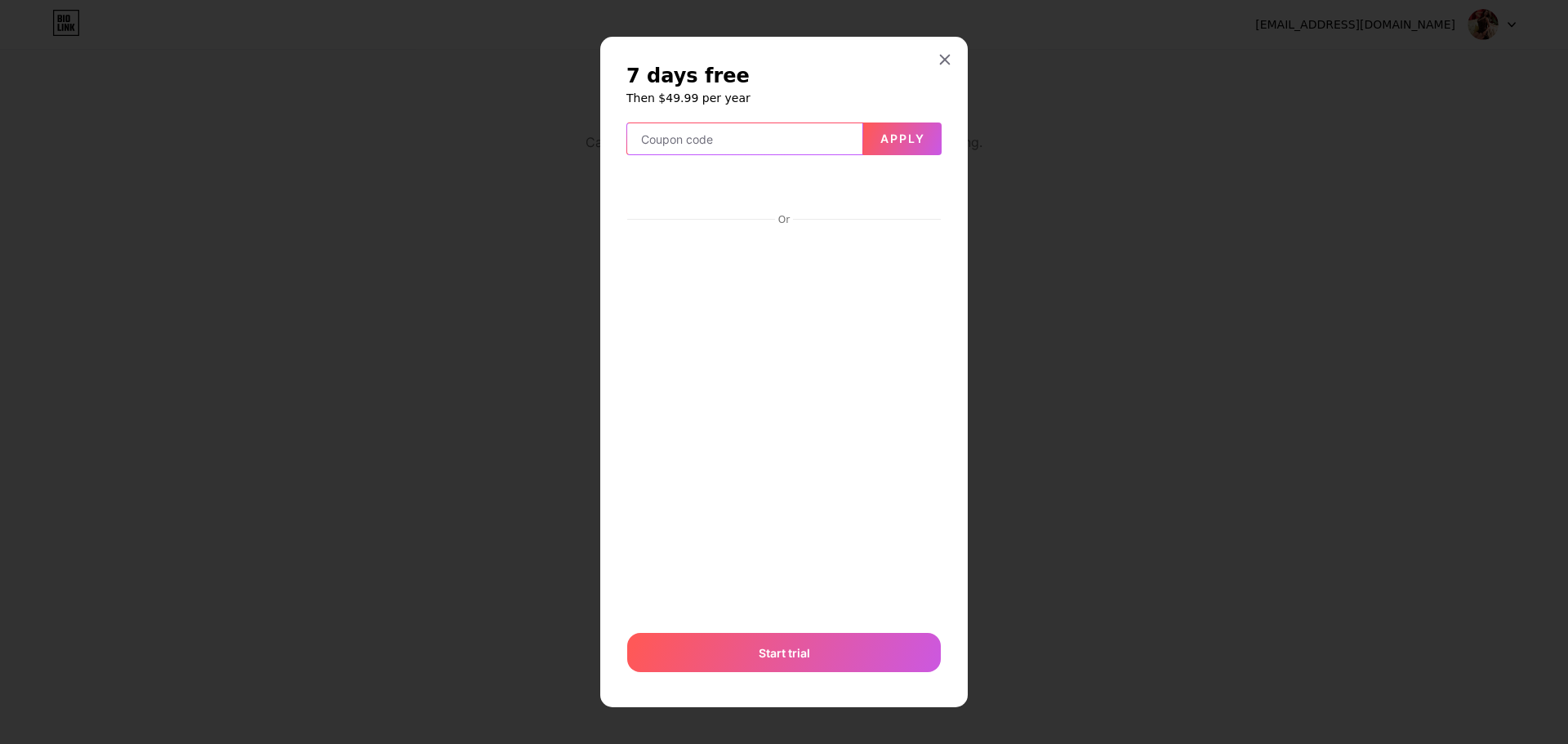
click at [837, 135] on input "text" at bounding box center [745, 140] width 236 height 33
click at [941, 61] on icon at bounding box center [946, 60] width 13 height 13
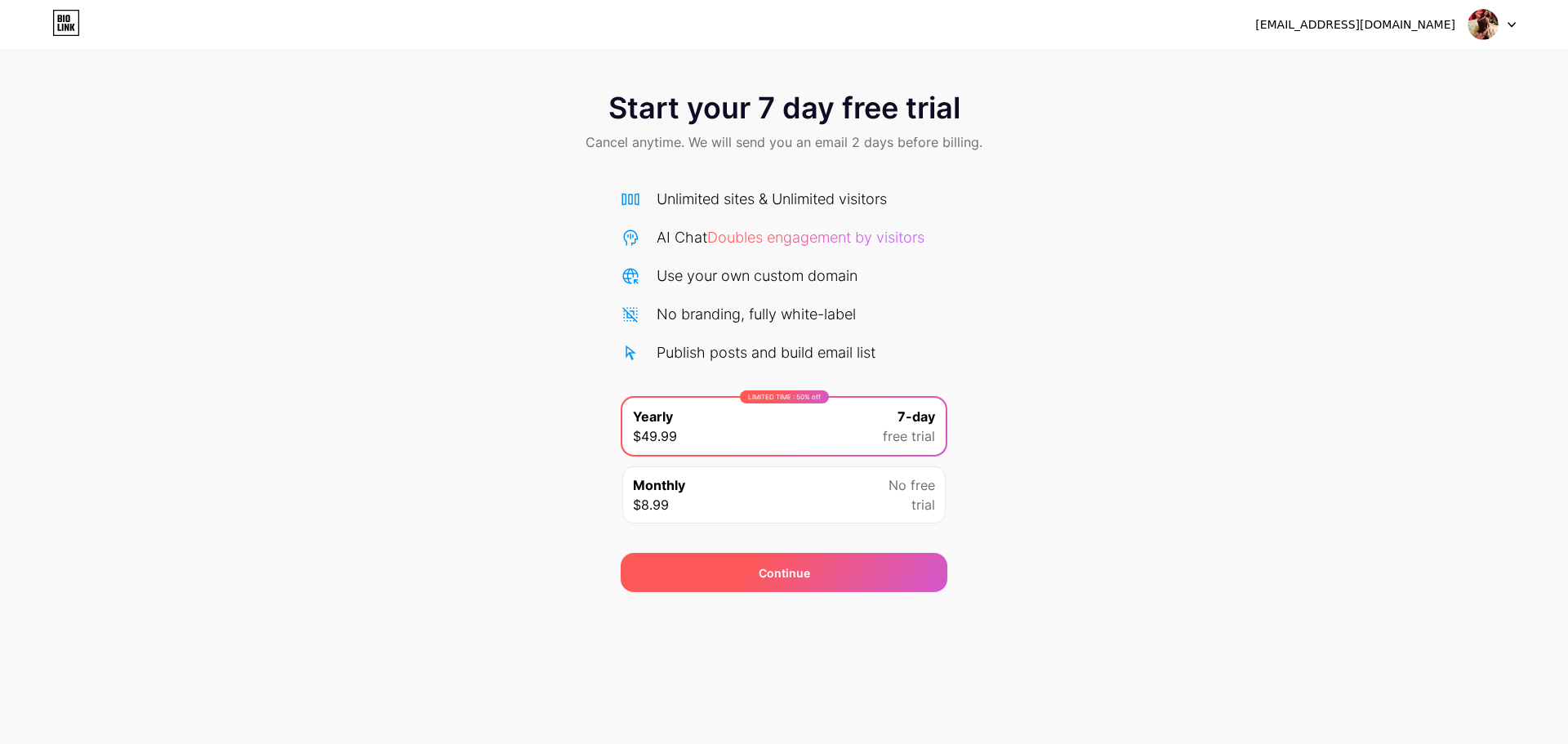
click at [846, 574] on div "Continue" at bounding box center [784, 573] width 327 height 39
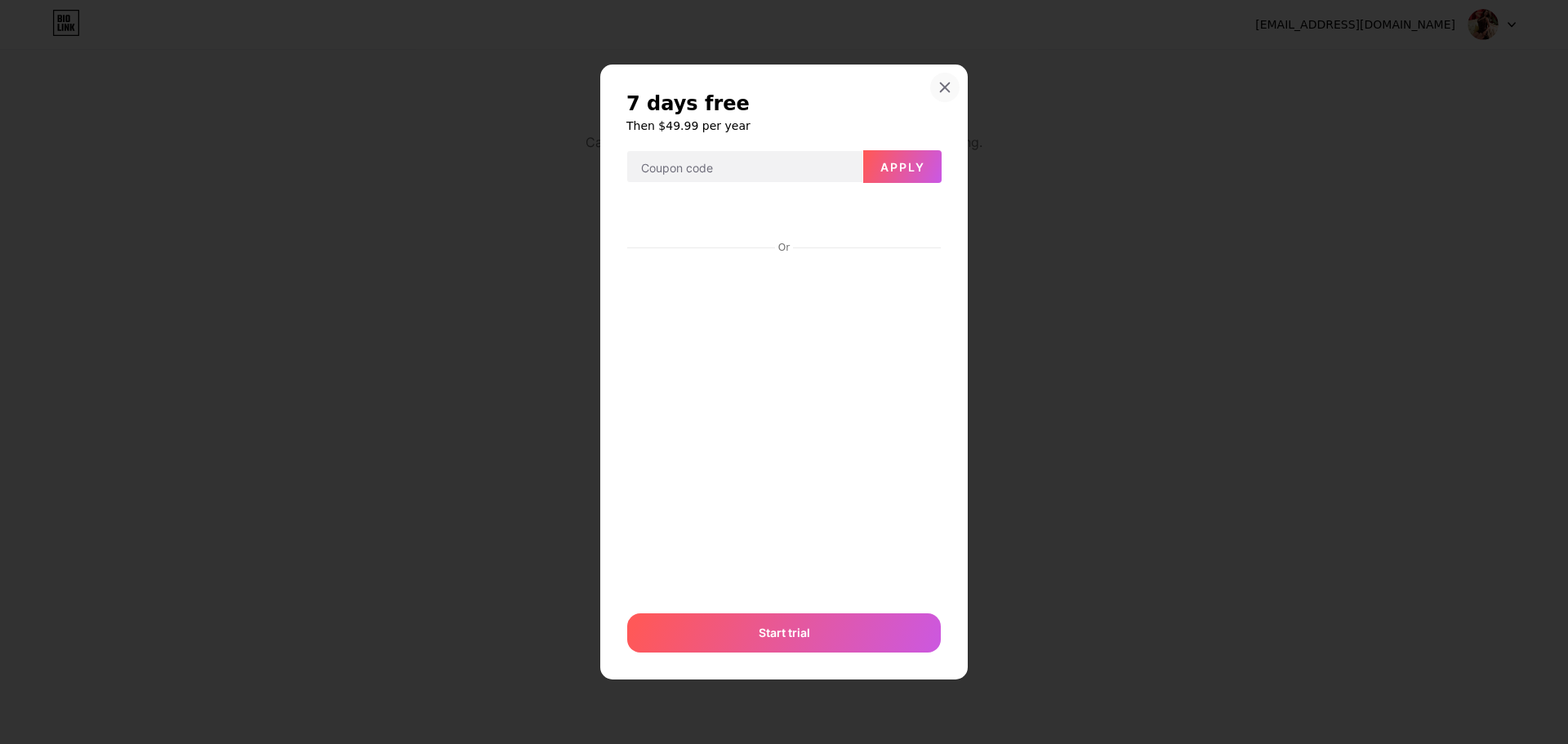
click at [953, 84] on div at bounding box center [945, 88] width 30 height 30
